Goal: Register for event/course

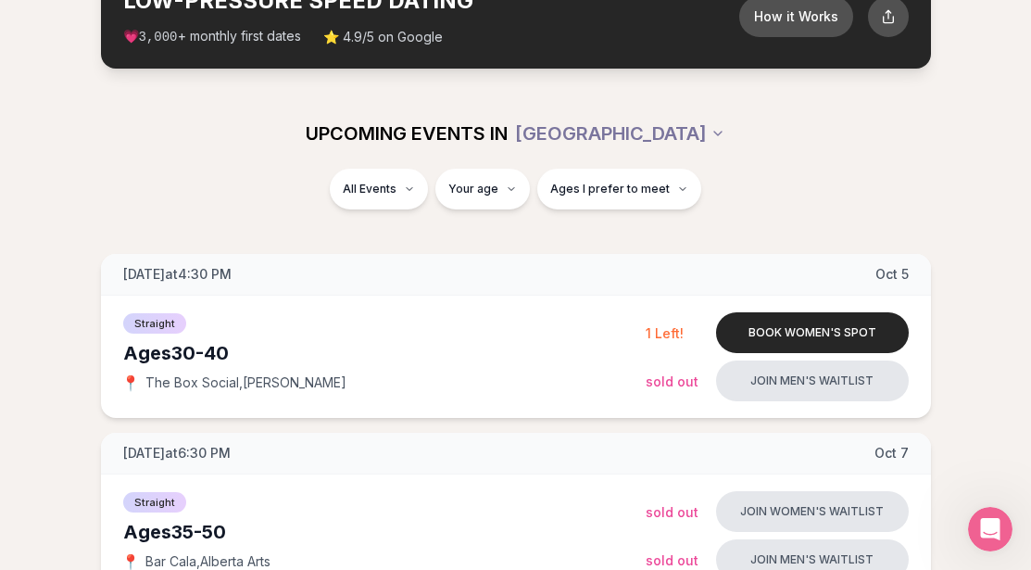
scroll to position [123, 0]
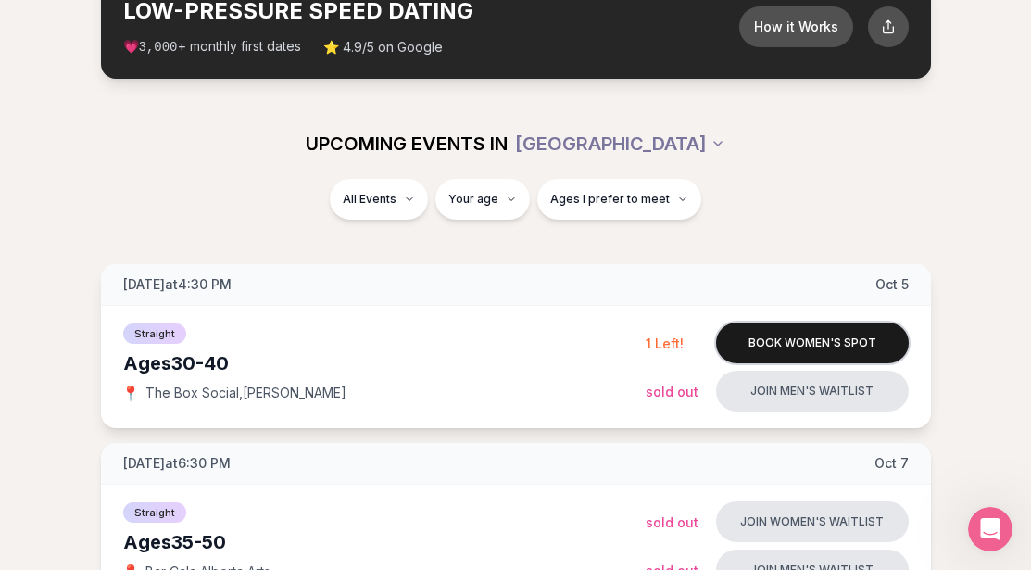
click at [760, 342] on button "Book women's spot" at bounding box center [812, 342] width 193 height 41
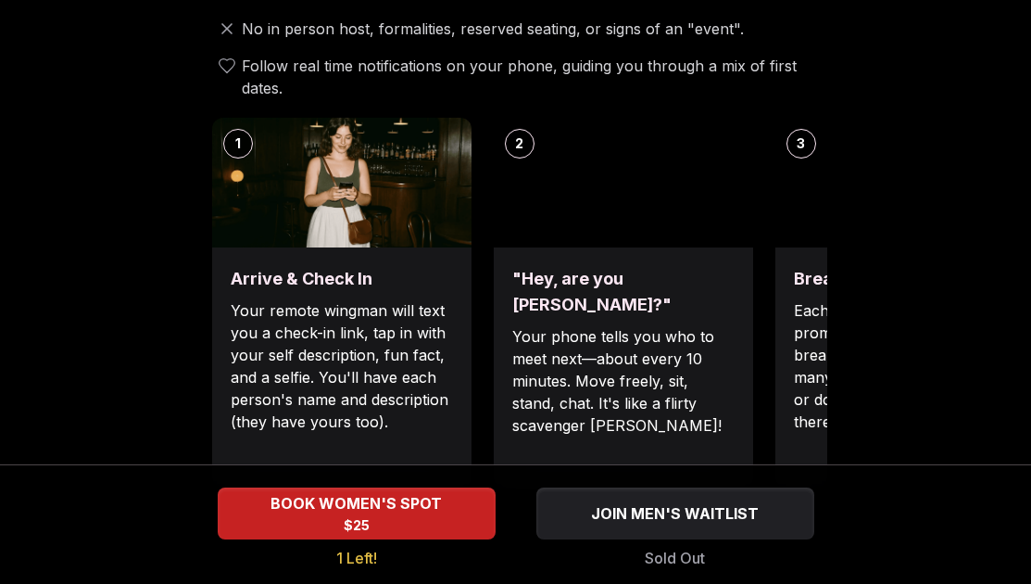
scroll to position [741, 0]
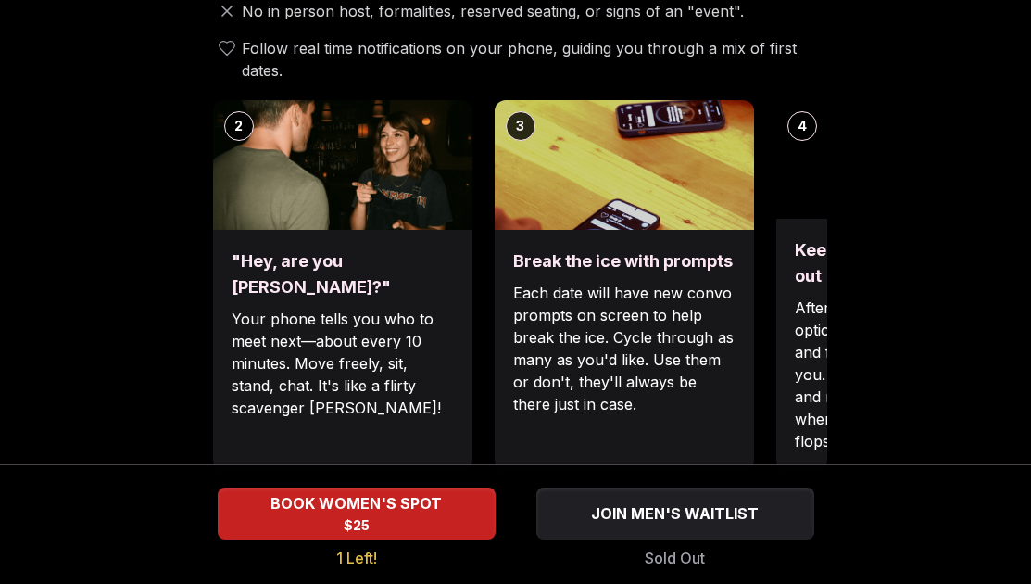
click at [501, 323] on div "Break the ice with prompts Each date will have new convo prompts on screen to h…" at bounding box center [624, 350] width 259 height 241
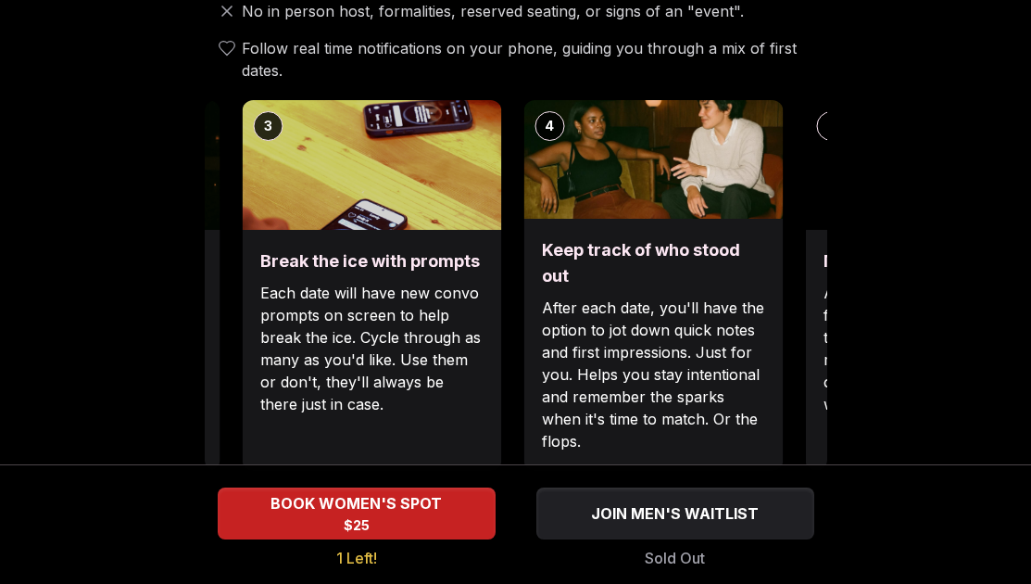
click at [552, 351] on p "After each date, you'll have the option to jot down quick notes and first impre…" at bounding box center [653, 374] width 222 height 156
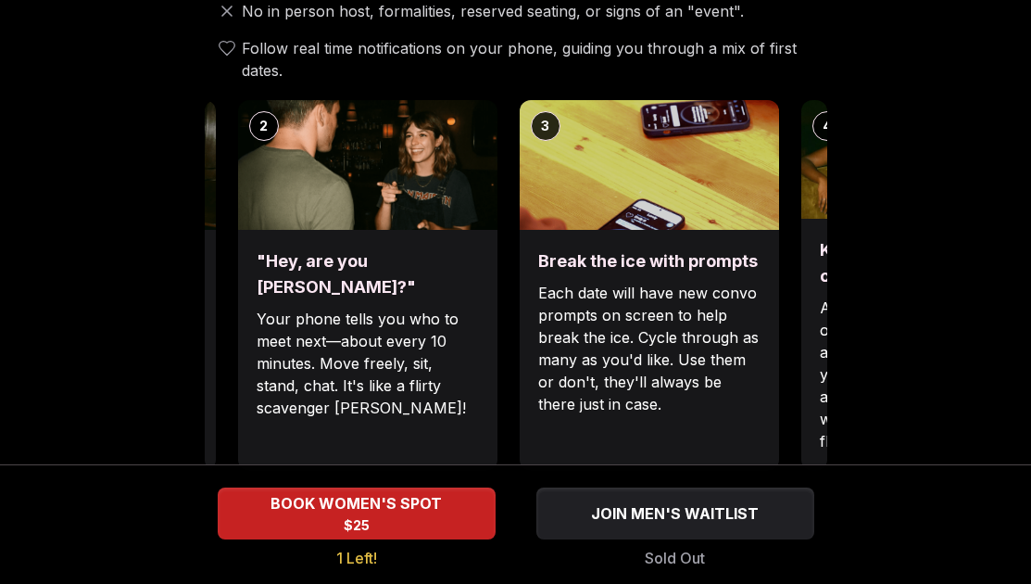
click at [867, 201] on div "Luvvly Speed Dating Sunday, October 5th Age Range 30 - 40 Orientation Straight …" at bounding box center [516, 507] width 1002 height 2302
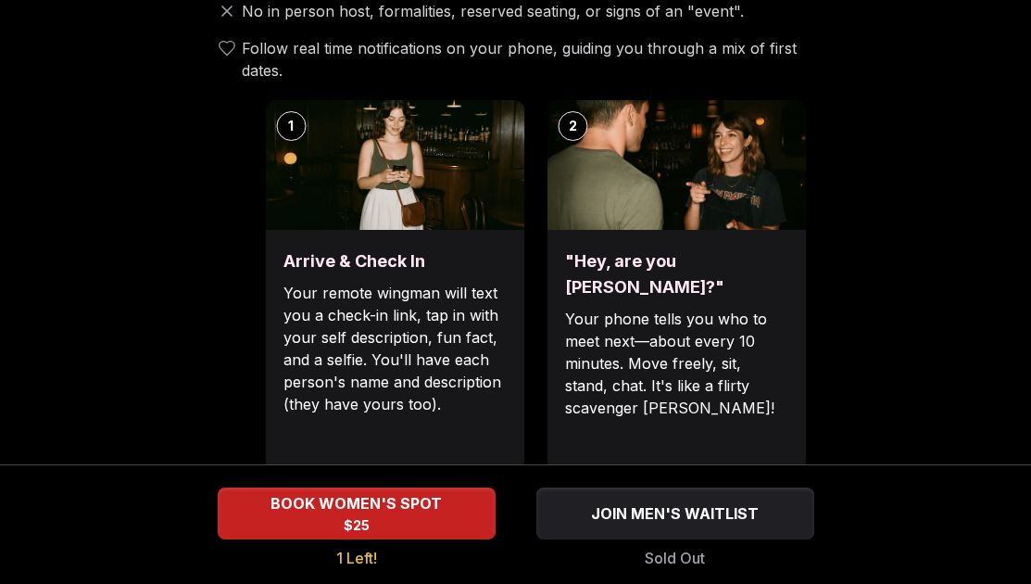
click at [796, 182] on div "2 "Hey, are you Max?" Your phone tells you who to meet next—about every 10 minu…" at bounding box center [676, 285] width 259 height 371
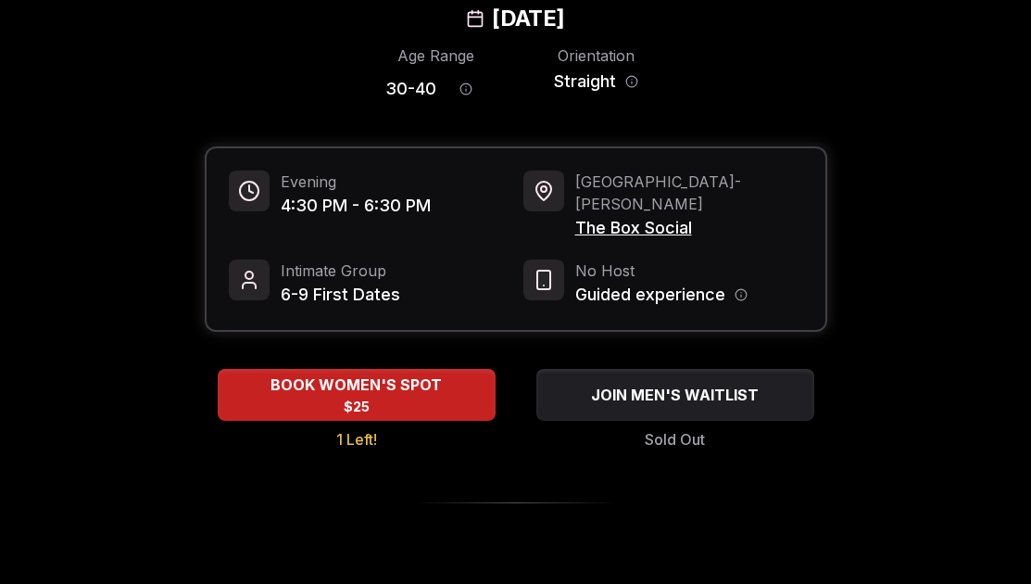
scroll to position [0, 0]
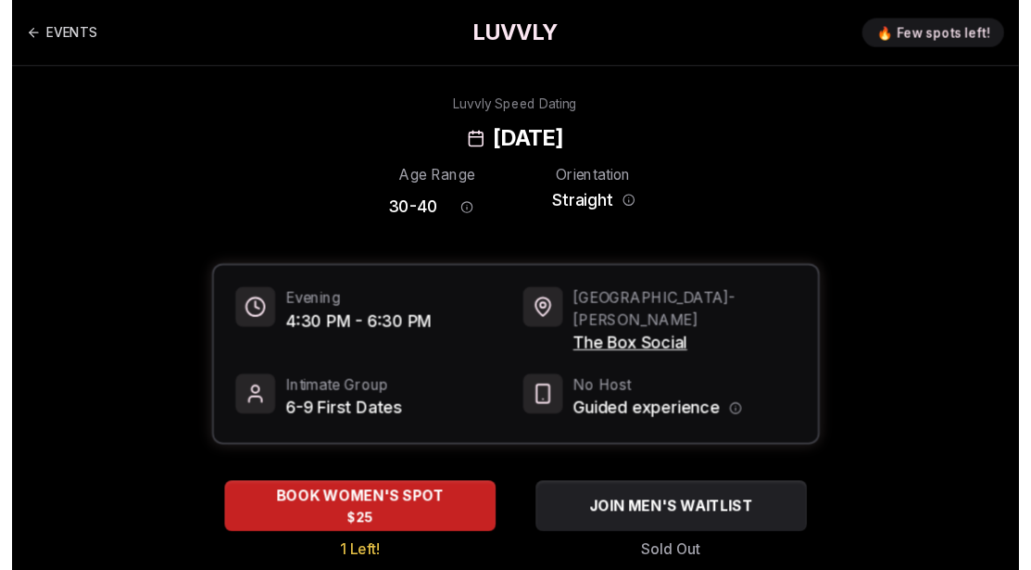
scroll to position [123, 0]
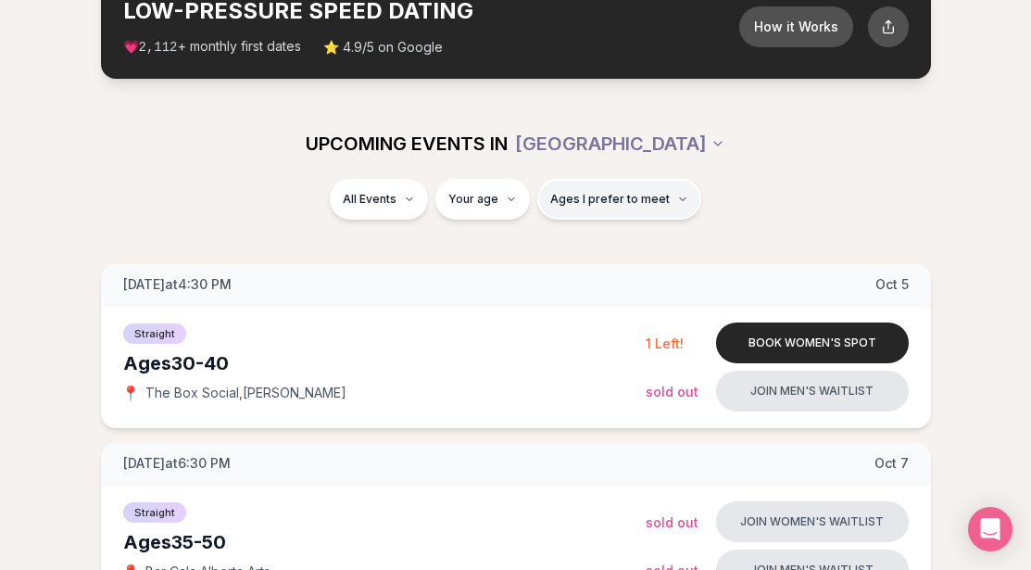
click at [636, 197] on span "Ages I prefer to meet" at bounding box center [610, 199] width 120 height 15
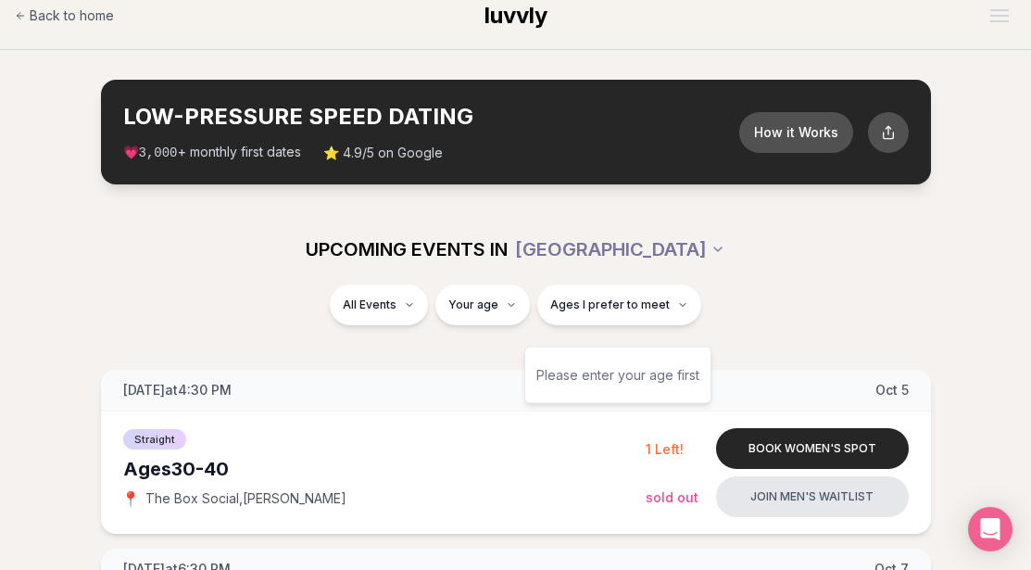
scroll to position [0, 0]
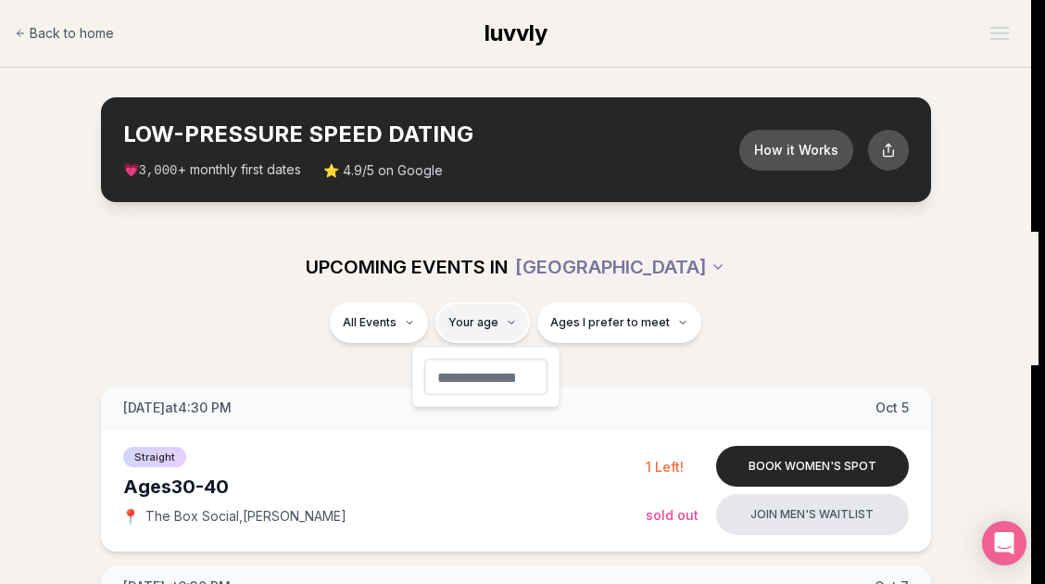
type input "**"
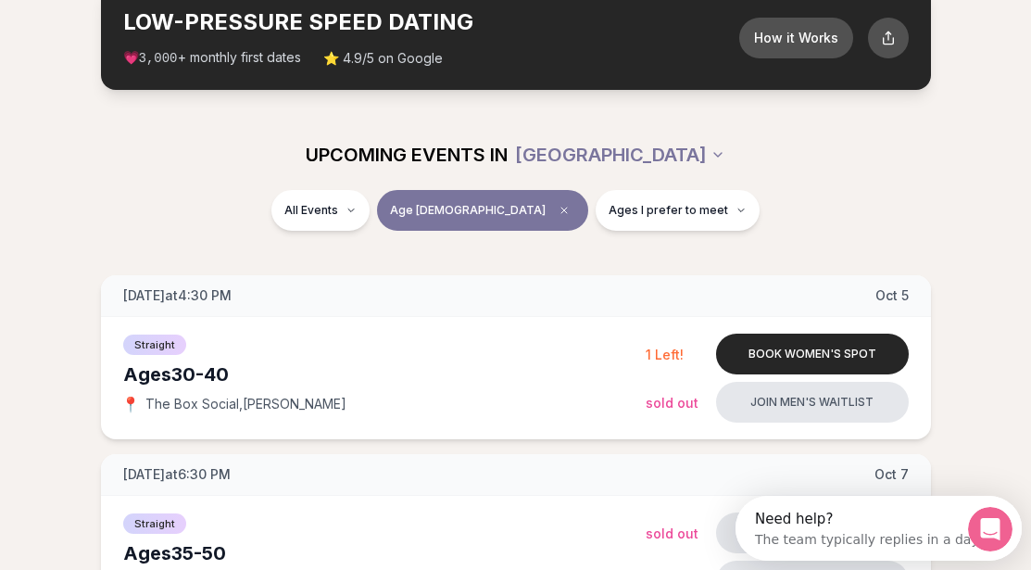
scroll to position [123, 0]
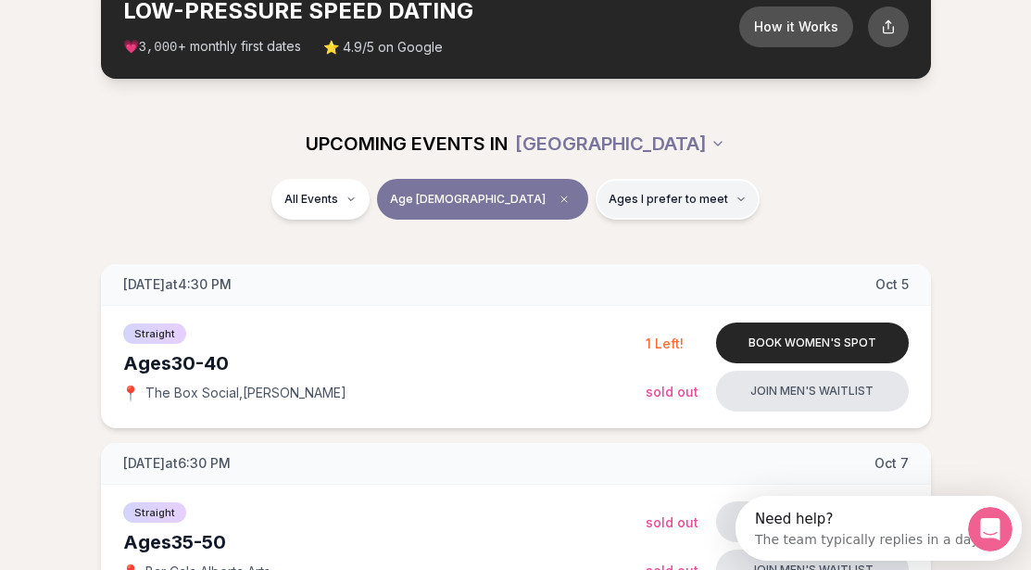
click at [639, 193] on span "Ages I prefer to meet" at bounding box center [669, 199] width 120 height 15
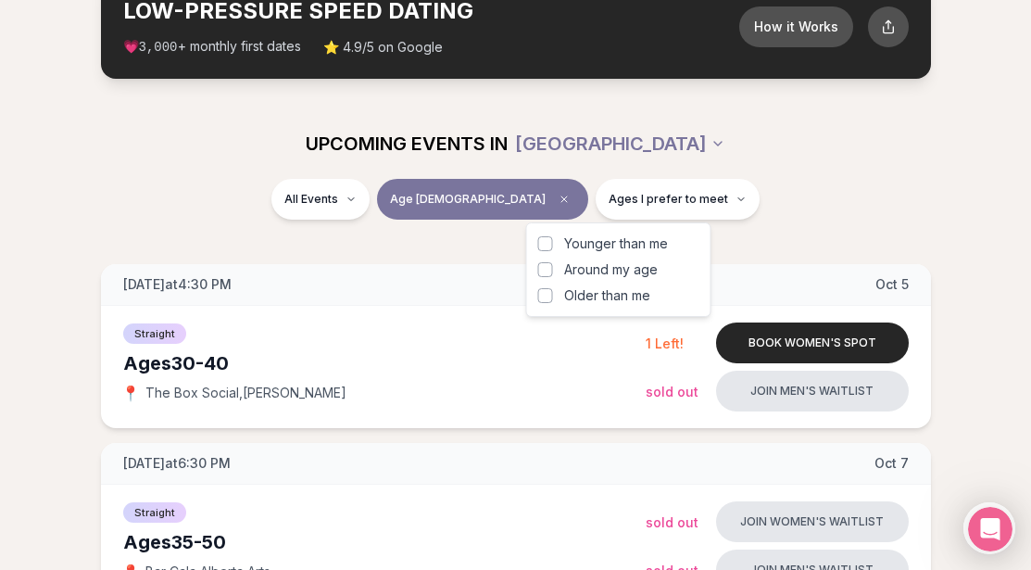
click at [543, 266] on button "Around my age" at bounding box center [545, 269] width 15 height 15
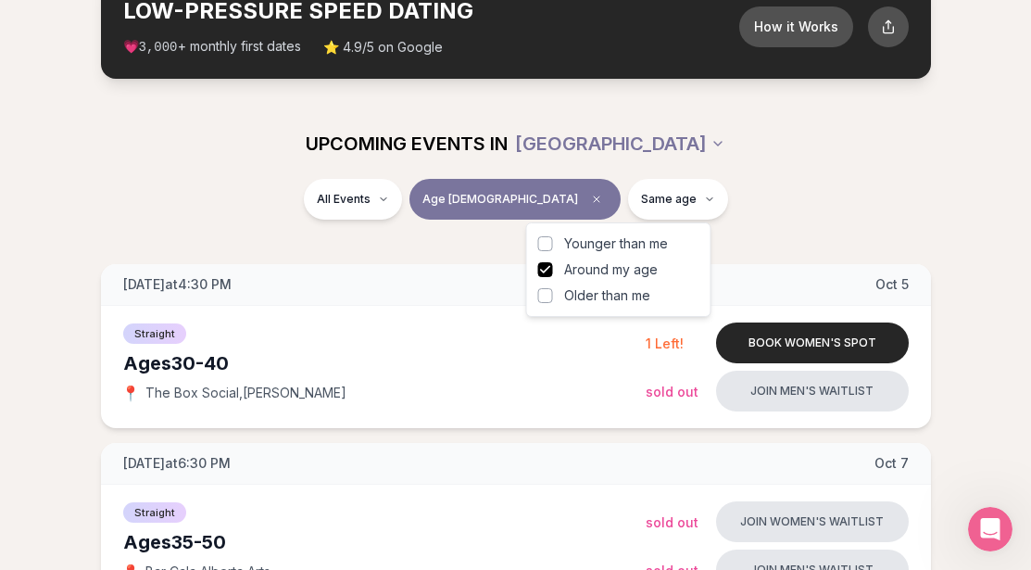
click at [546, 294] on button "Older than me" at bounding box center [545, 295] width 15 height 15
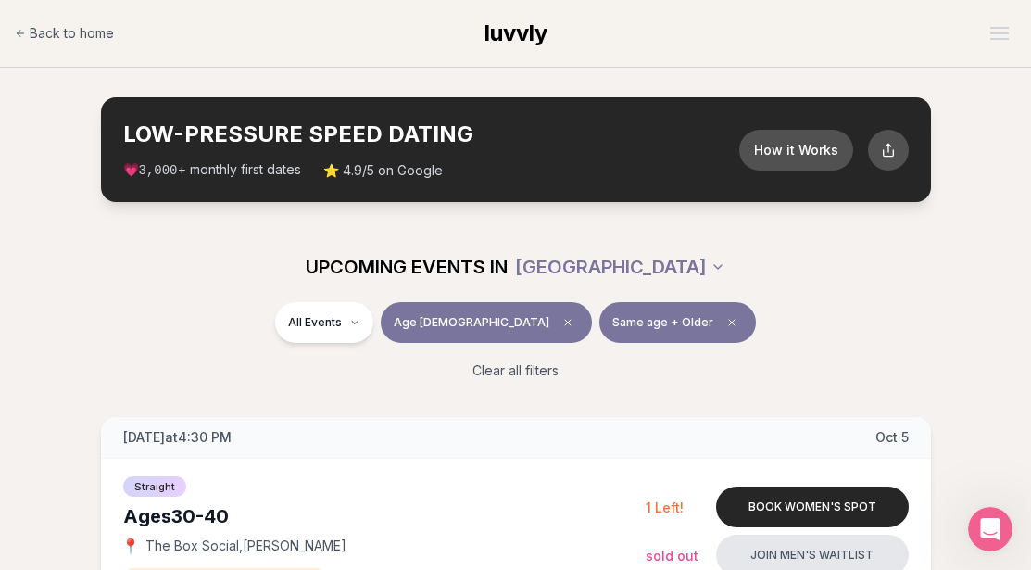
click at [508, 35] on span "luvvly" at bounding box center [516, 32] width 63 height 27
